Goal: Transaction & Acquisition: Purchase product/service

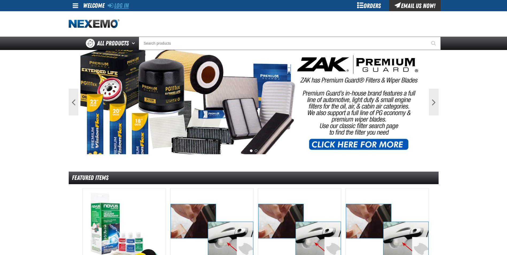
click at [125, 5] on link "Log In" at bounding box center [118, 5] width 21 height 7
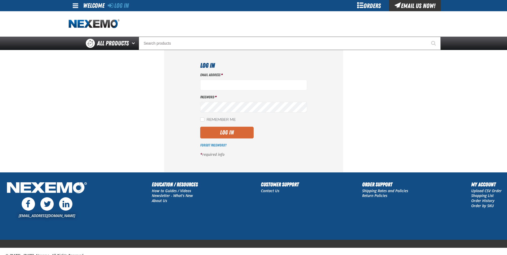
type input "cphillips@vtaig.com"
click at [231, 131] on button "Log In" at bounding box center [226, 133] width 53 height 12
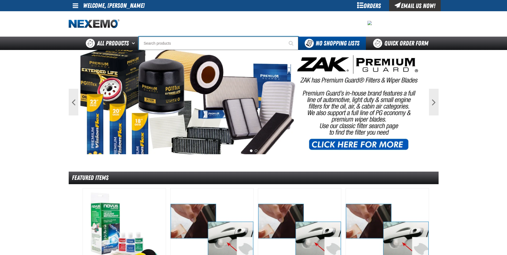
click at [158, 40] on input "Search" at bounding box center [219, 43] width 160 height 13
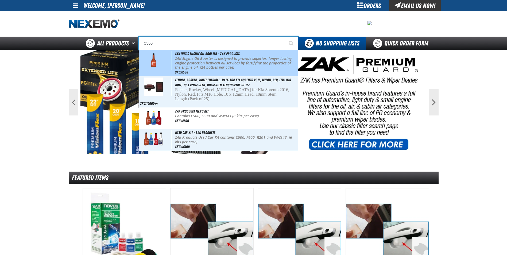
click at [224, 59] on p "ZAK Engine Oil Booster is designed to provide superior, longer-lasting engine p…" at bounding box center [236, 62] width 122 height 13
type input "Synthetic Engine Oil Booster - ZAK Products"
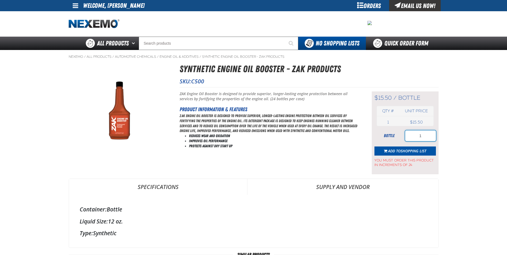
drag, startPoint x: 429, startPoint y: 136, endPoint x: 393, endPoint y: 138, distance: 36.2
click at [394, 138] on div "bottle 1" at bounding box center [404, 135] width 61 height 11
drag, startPoint x: 427, startPoint y: 133, endPoint x: 409, endPoint y: 138, distance: 18.1
click at [409, 138] on input "260" at bounding box center [420, 135] width 31 height 11
type input "240"
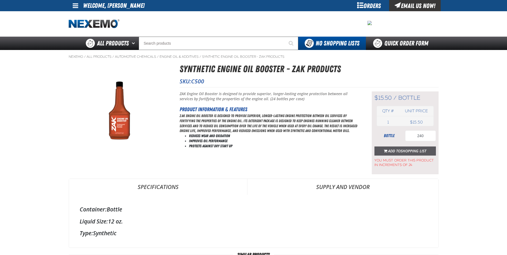
click at [381, 151] on button "Add to Shopping List" at bounding box center [404, 150] width 61 height 9
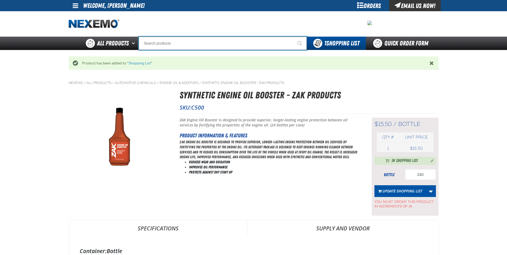
click at [187, 43] on input "Search" at bounding box center [223, 43] width 168 height 13
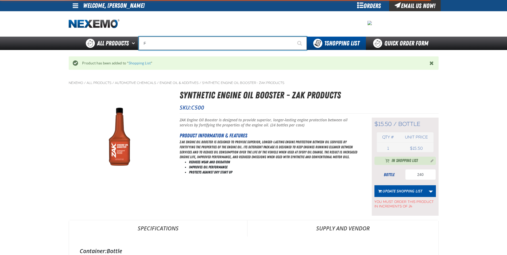
type input "FR"
type input "FROM"
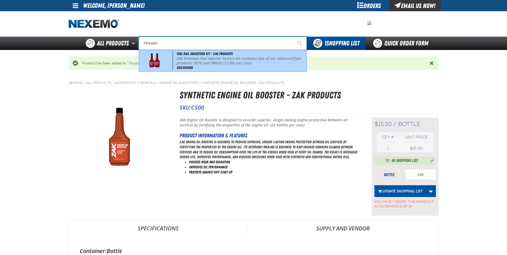
click at [253, 55] on div "Fuel Rail Induction Kit - ZAK Products ZAK Premium Fuel Injector Service Kit co…" at bounding box center [223, 61] width 168 height 22
type input "Fuel Rail Induction Kit - ZAK Products"
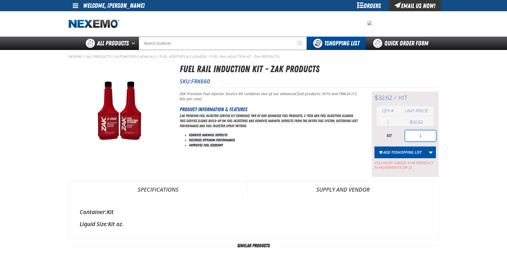
drag, startPoint x: 425, startPoint y: 138, endPoint x: 408, endPoint y: 137, distance: 18.0
click at [408, 137] on input "1" at bounding box center [420, 135] width 31 height 11
type input "36"
click at [391, 155] on button "Add to Shopping List" at bounding box center [400, 152] width 52 height 12
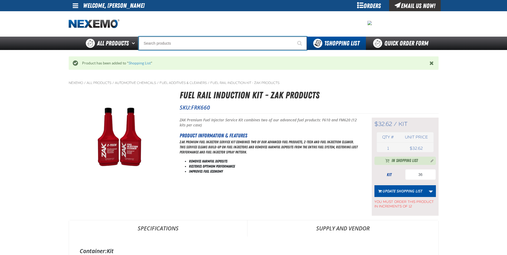
click at [250, 43] on input "Search" at bounding box center [223, 43] width 168 height 13
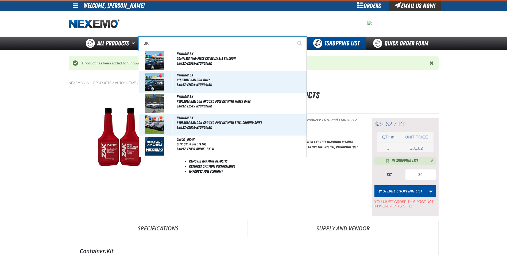
type input "BK1"
type input "BK1 Bearkat Safety Glasses (Pack of 1)"
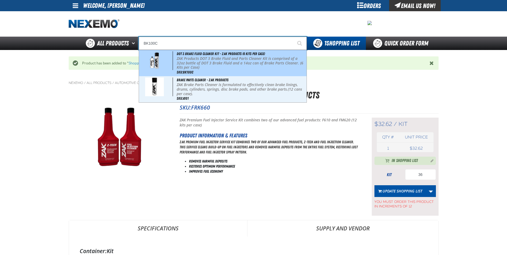
click at [242, 60] on p "ZAK Products DOT 3 Brake Fluid and Parts Cleaner Kit is comprised of a 32oz bot…" at bounding box center [241, 62] width 129 height 13
type input "DOT 3 Brake Fluid Cleaner Kit - ZAK Products (6 Kits per Case)"
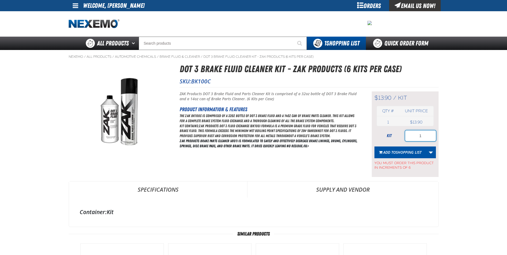
drag, startPoint x: 425, startPoint y: 135, endPoint x: 390, endPoint y: 137, distance: 35.6
click at [391, 137] on div "kit 1" at bounding box center [404, 135] width 61 height 11
type input "96"
click at [410, 152] on span "Shopping List" at bounding box center [409, 152] width 26 height 5
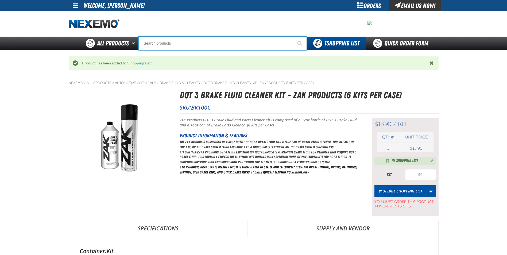
click at [241, 44] on input "Search" at bounding box center [223, 43] width 168 height 13
type input "R"
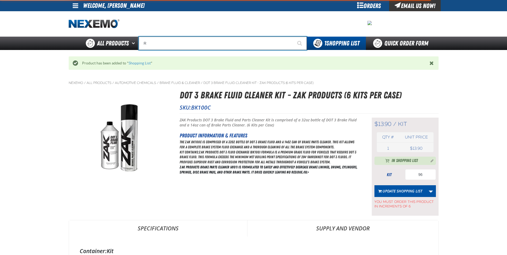
type input "ROADSIDE R"
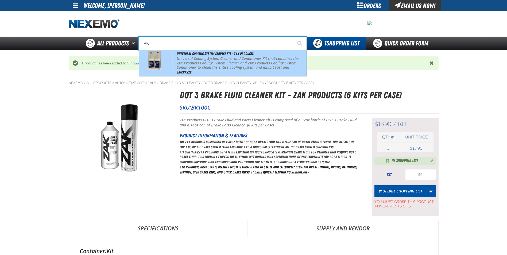
click at [245, 60] on p "Universal Cooling System Cleaner and Conditioner Kit that combines the ZAK Prod…" at bounding box center [241, 65] width 129 height 18
type input "Universal Cooling System Service Kit - ZAK Products"
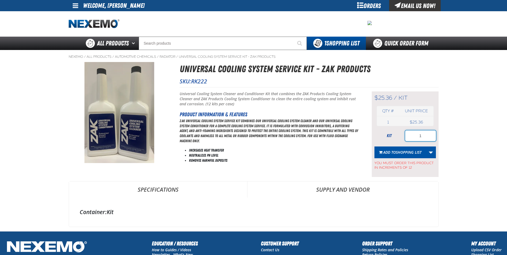
drag, startPoint x: 428, startPoint y: 138, endPoint x: 424, endPoint y: 137, distance: 3.7
click at [424, 137] on input "1" at bounding box center [420, 135] width 31 height 11
type input "36"
click at [398, 153] on span "Shopping List" at bounding box center [409, 152] width 26 height 5
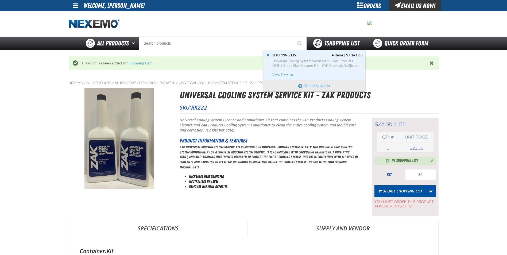
click at [349, 43] on span "1 Shopping List" at bounding box center [341, 43] width 35 height 7
click at [285, 72] on span "Universal Cooling System Service Kit - ZAK Products DOT 3 Brake Fluid Cleaner K…" at bounding box center [317, 66] width 90 height 14
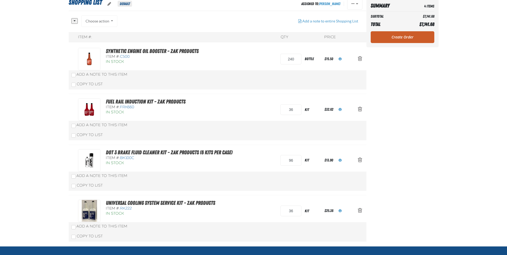
scroll to position [53, 0]
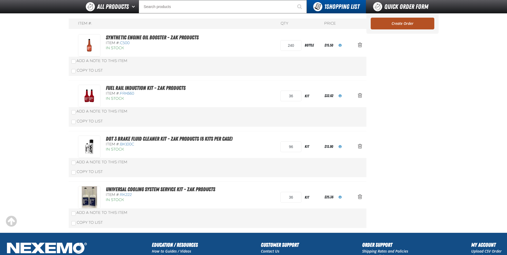
click at [401, 28] on link "Create Order" at bounding box center [403, 24] width 64 height 12
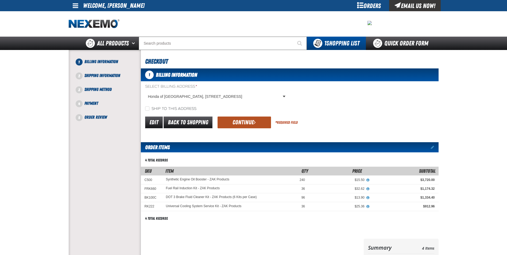
click at [245, 122] on button "Continue" at bounding box center [244, 123] width 53 height 12
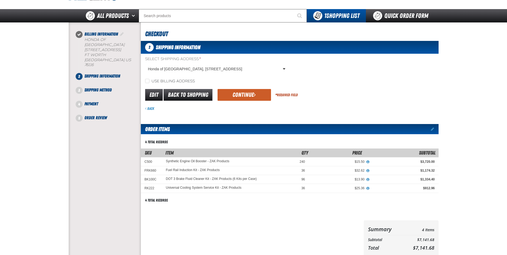
scroll to position [13, 0]
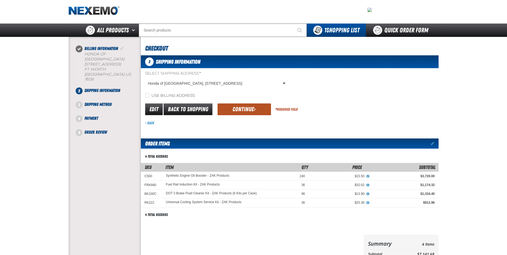
click at [250, 109] on button "Continue" at bounding box center [244, 109] width 53 height 12
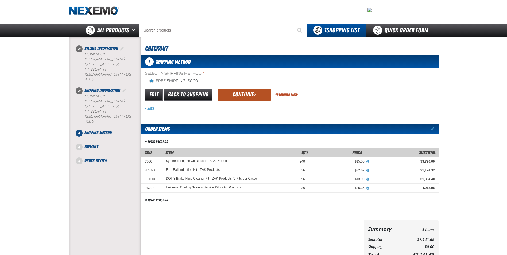
click at [244, 100] on button "Continue" at bounding box center [244, 95] width 53 height 12
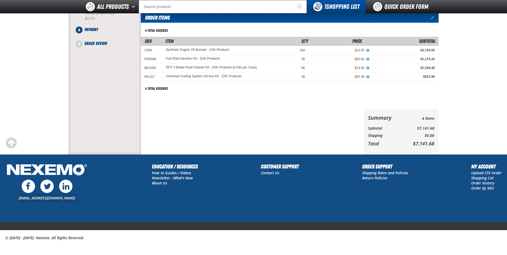
scroll to position [19, 0]
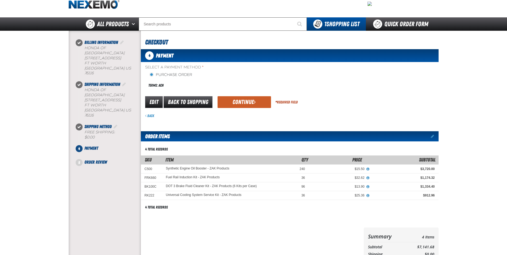
click at [242, 101] on button "Continue" at bounding box center [244, 102] width 53 height 12
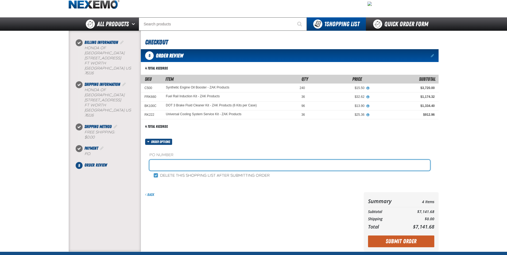
click at [184, 165] on input "text" at bounding box center [289, 165] width 281 height 11
type input "ZAK1014"
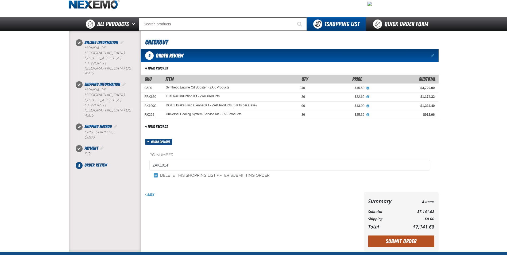
click at [379, 241] on button "Submit Order" at bounding box center [401, 241] width 66 height 12
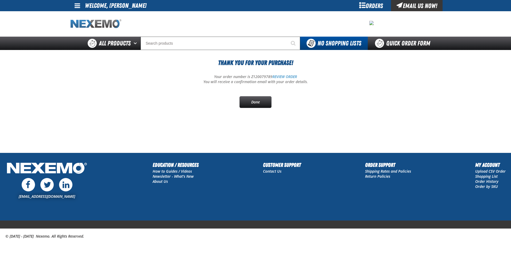
click at [97, 20] on img "Home" at bounding box center [96, 23] width 51 height 9
